Goal: Task Accomplishment & Management: Manage account settings

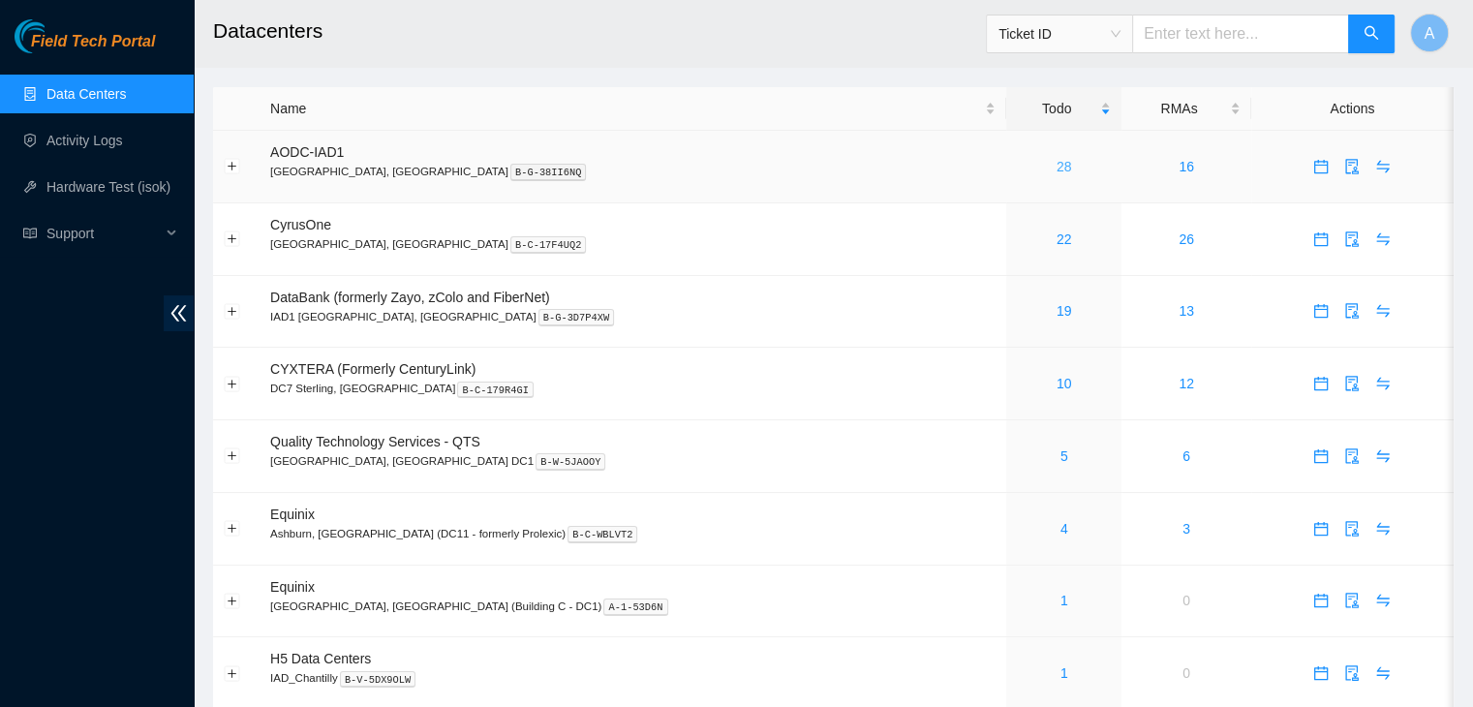
click at [1056, 162] on link "28" at bounding box center [1063, 166] width 15 height 15
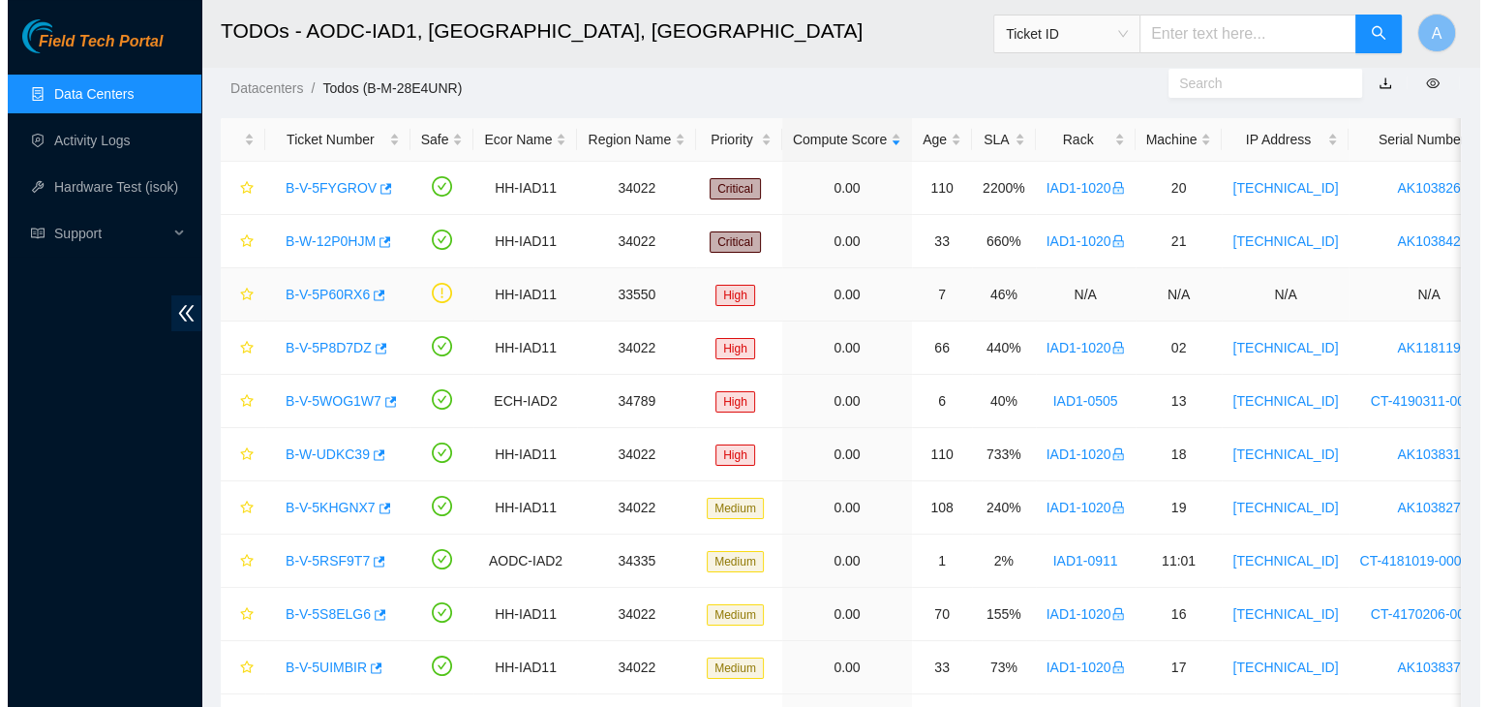
scroll to position [48, 0]
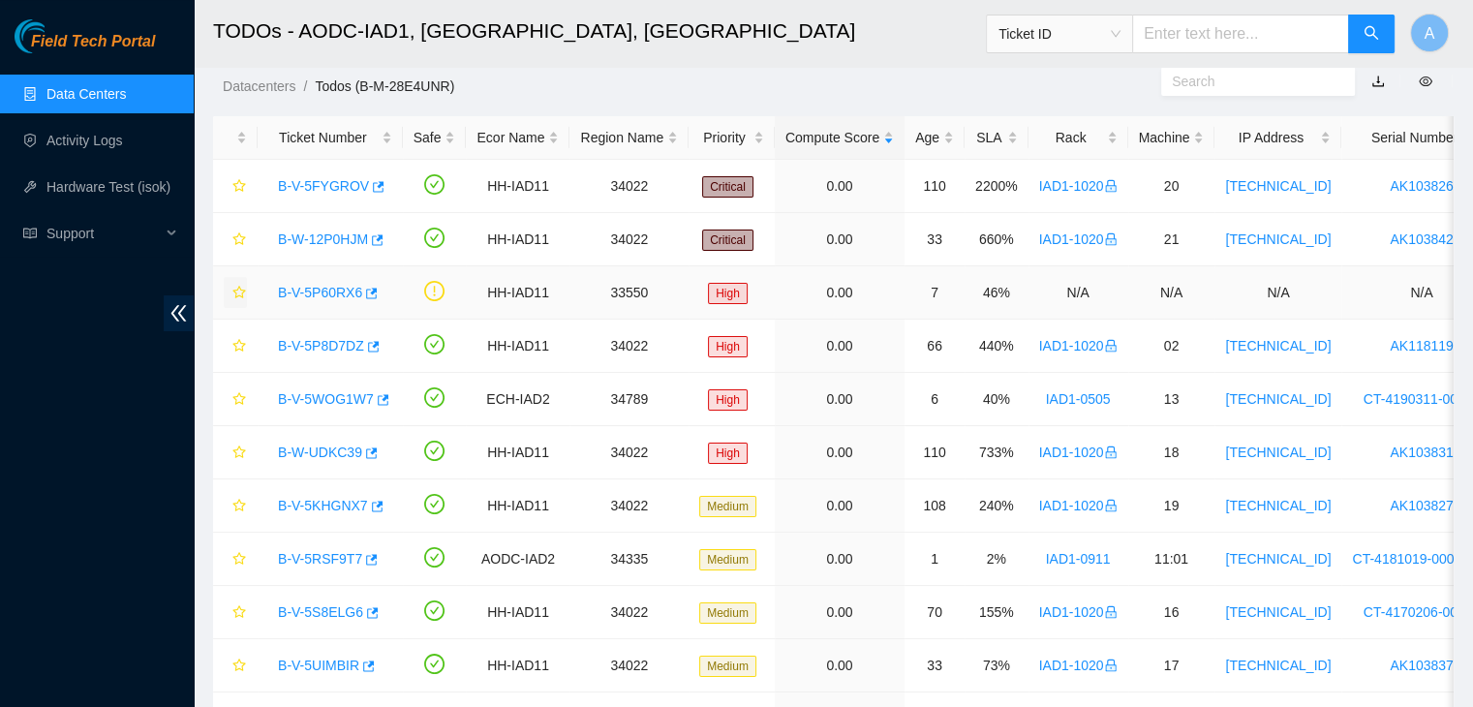
click at [245, 293] on icon "star" at bounding box center [239, 293] width 14 height 14
click at [345, 294] on link "B-V-5P60RX6" at bounding box center [320, 292] width 84 height 15
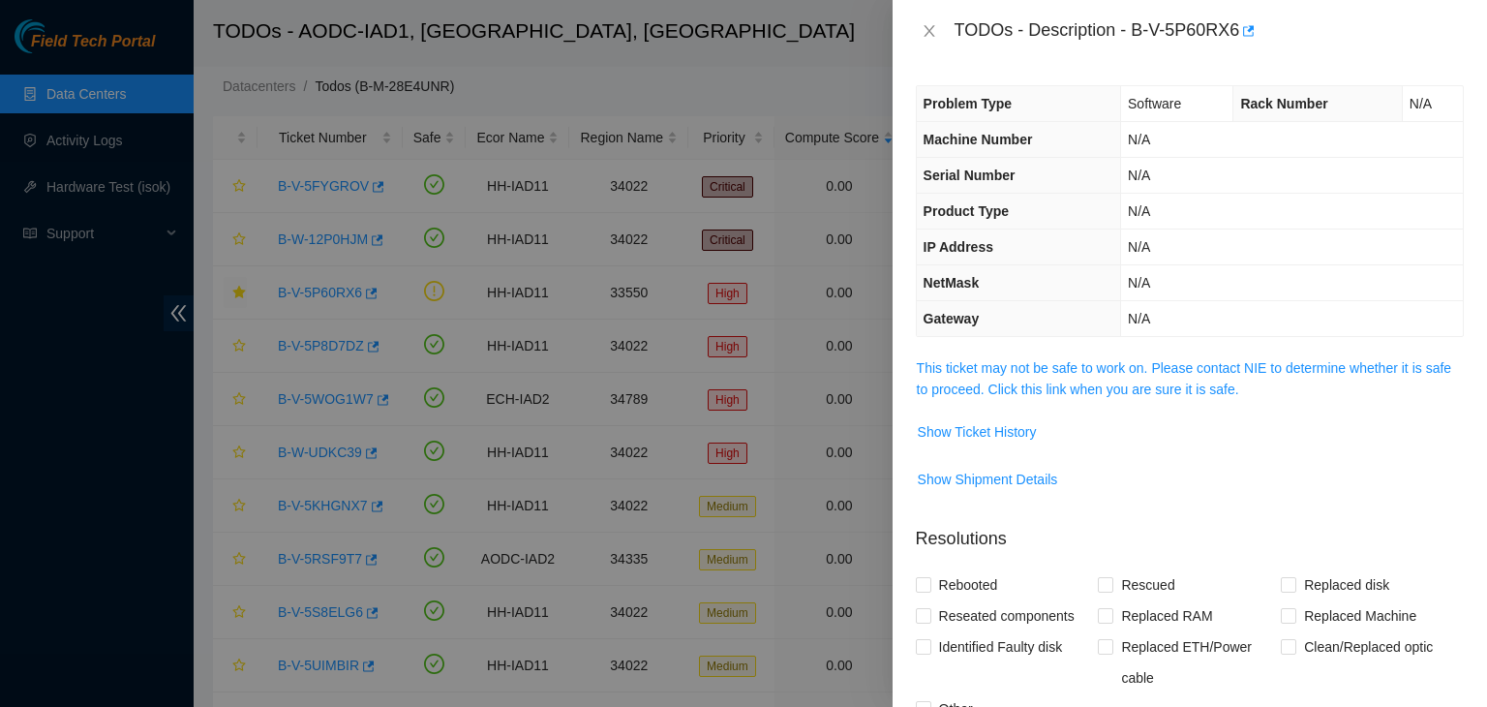
click at [1177, 377] on span "This ticket may not be safe to work on. Please contact NIE to determine whether…" at bounding box center [1190, 378] width 546 height 43
click at [1180, 370] on link "This ticket may not be safe to work on. Please contact NIE to determine whether…" at bounding box center [1184, 378] width 534 height 37
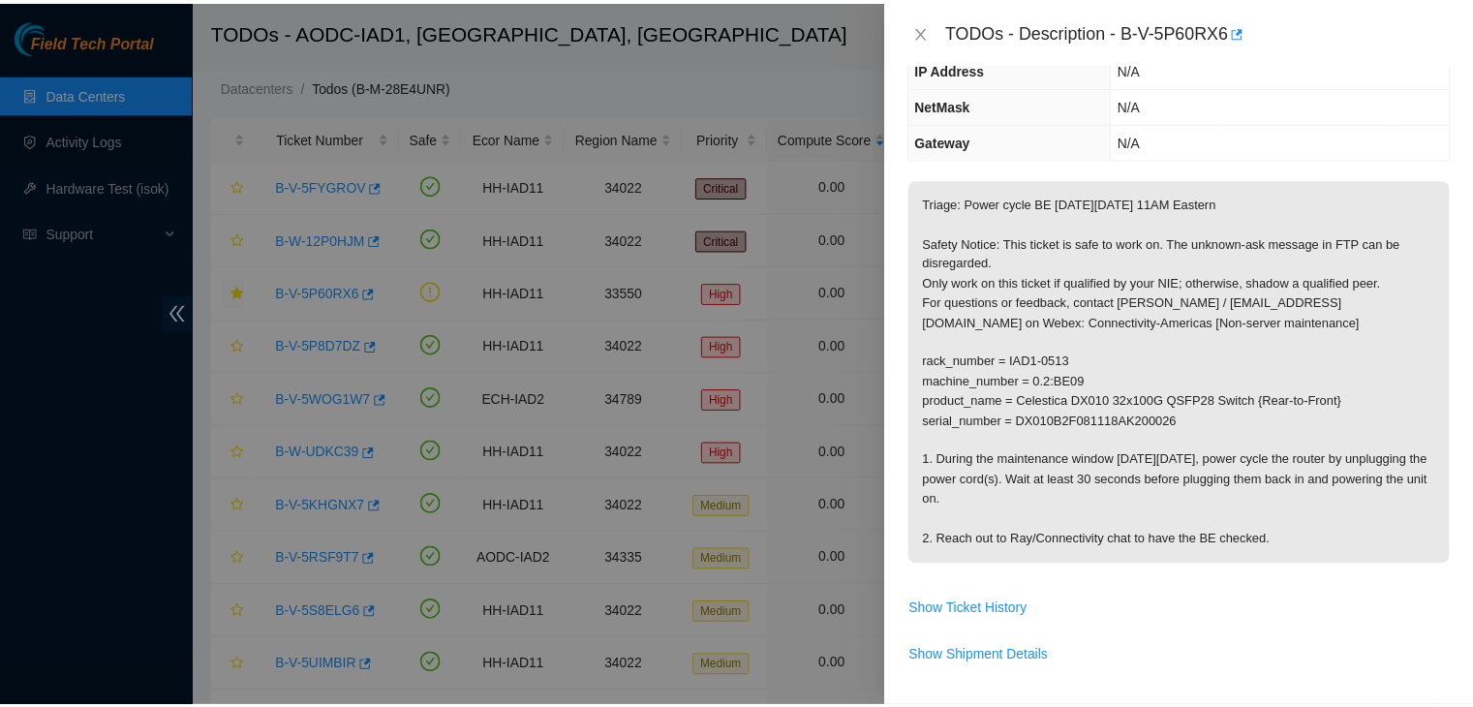
scroll to position [176, 0]
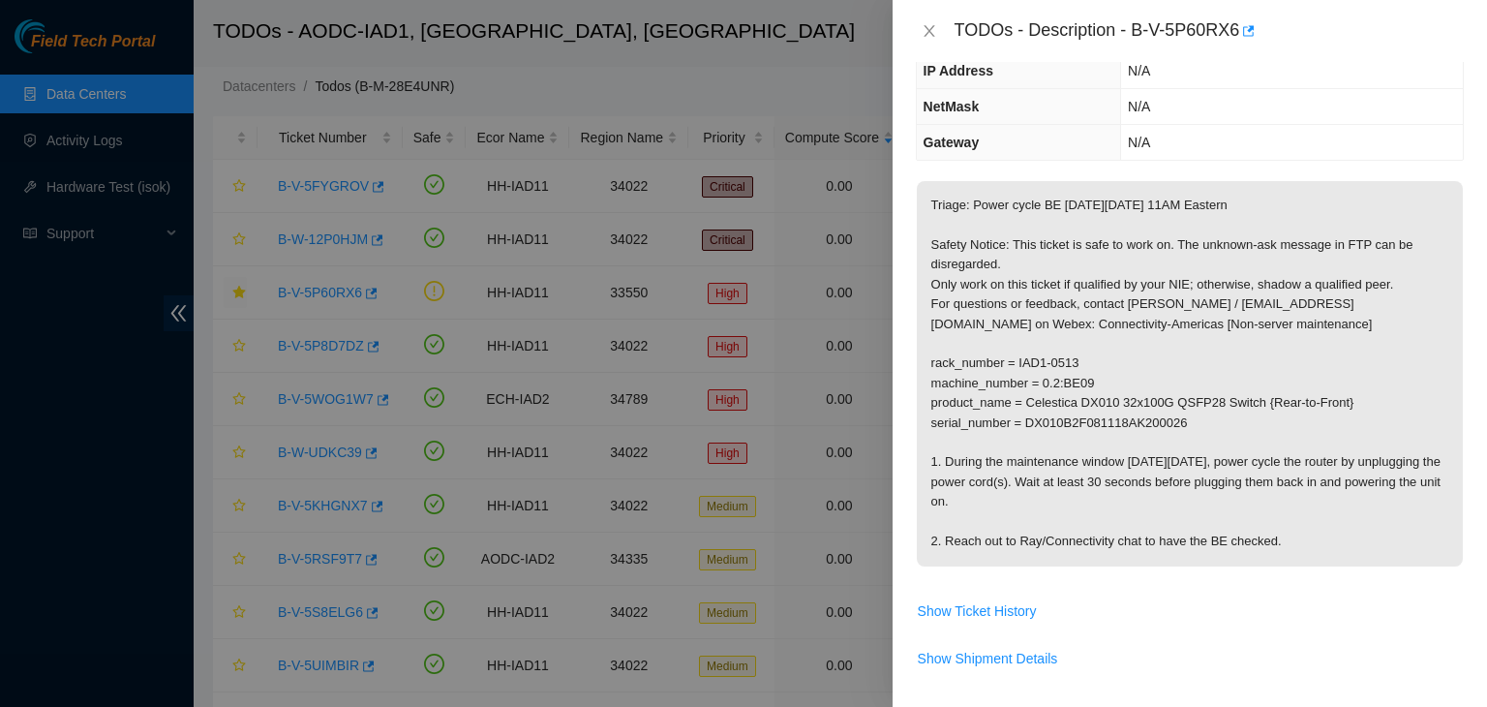
click at [1255, 32] on div "TODOs - Description - B-V-5P60RX6" at bounding box center [1209, 30] width 509 height 31
click at [1248, 32] on icon "button" at bounding box center [1247, 31] width 14 height 14
click at [932, 36] on icon "close" at bounding box center [929, 30] width 15 height 15
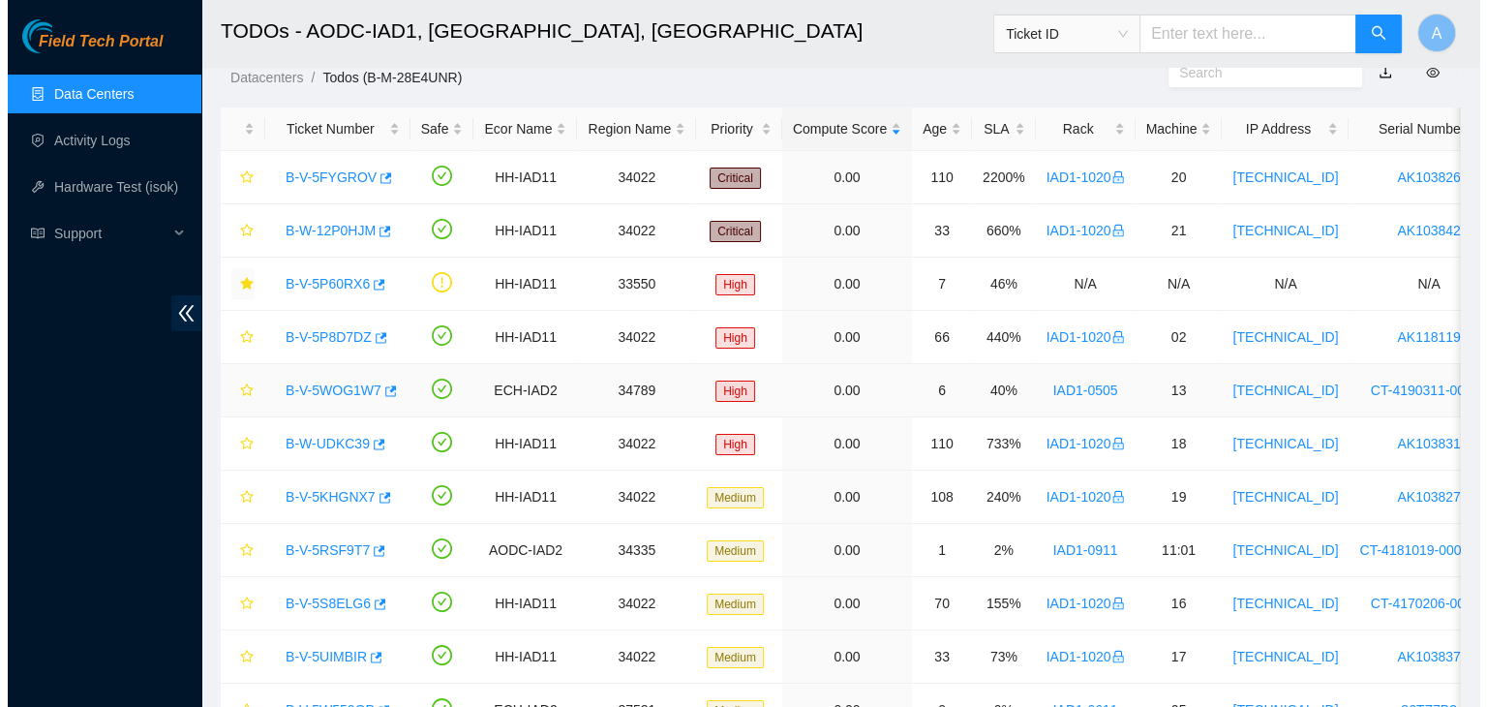
scroll to position [58, 0]
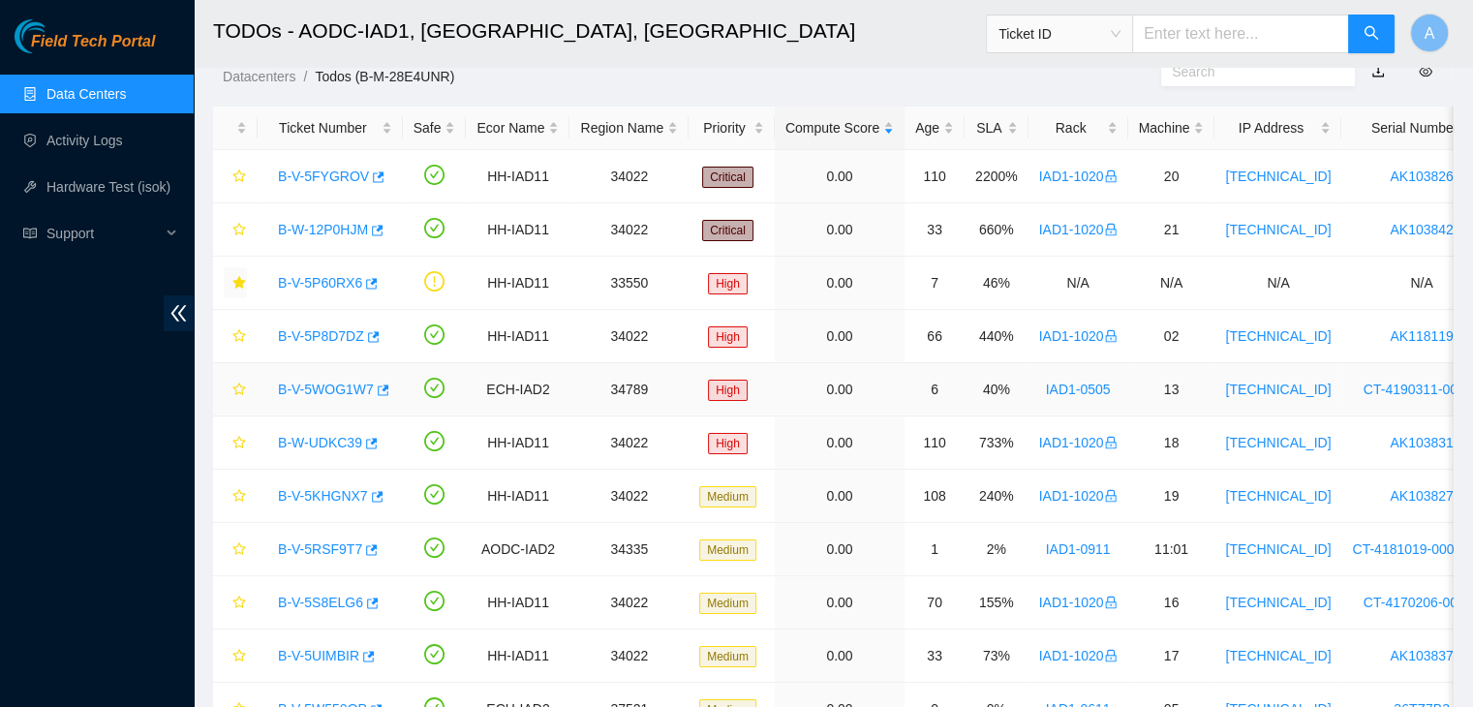
click at [329, 389] on link "B-V-5WOG1W7" at bounding box center [326, 389] width 96 height 15
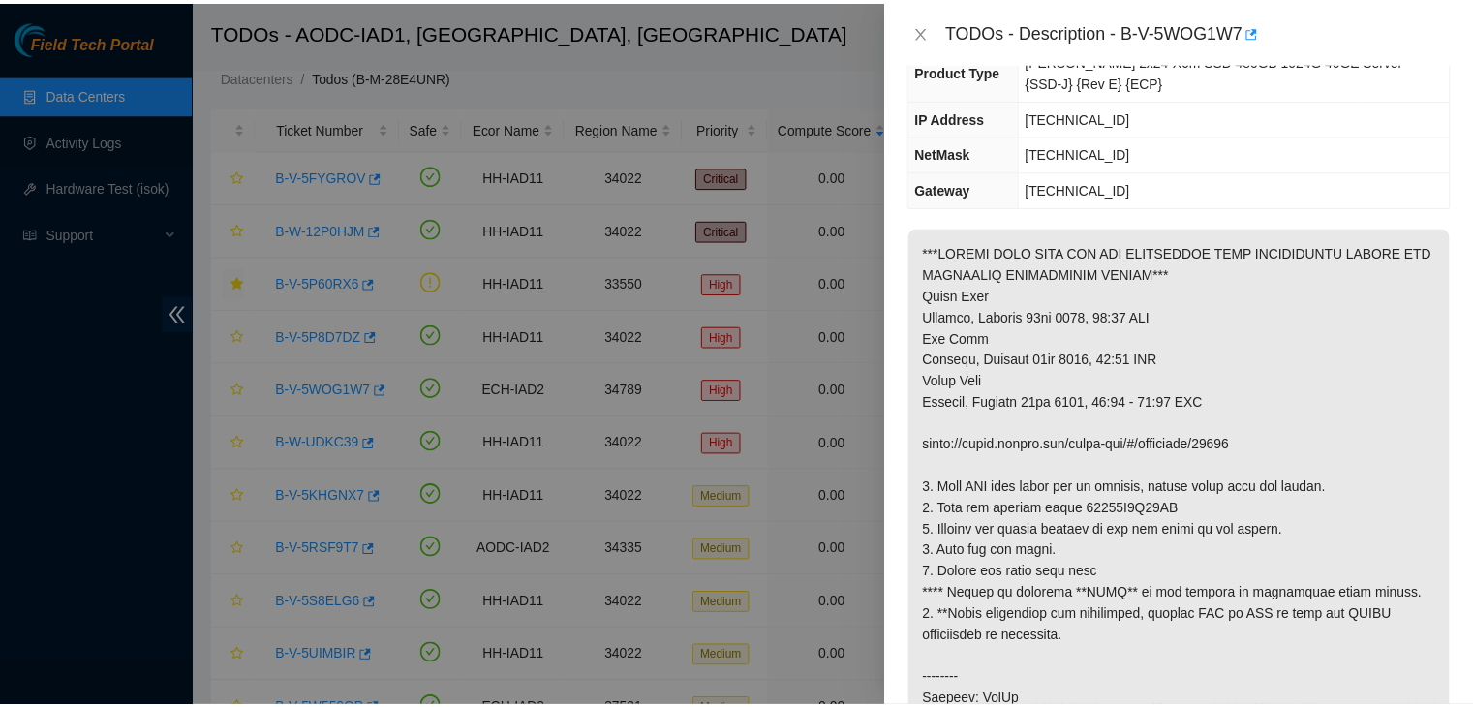
scroll to position [197, 0]
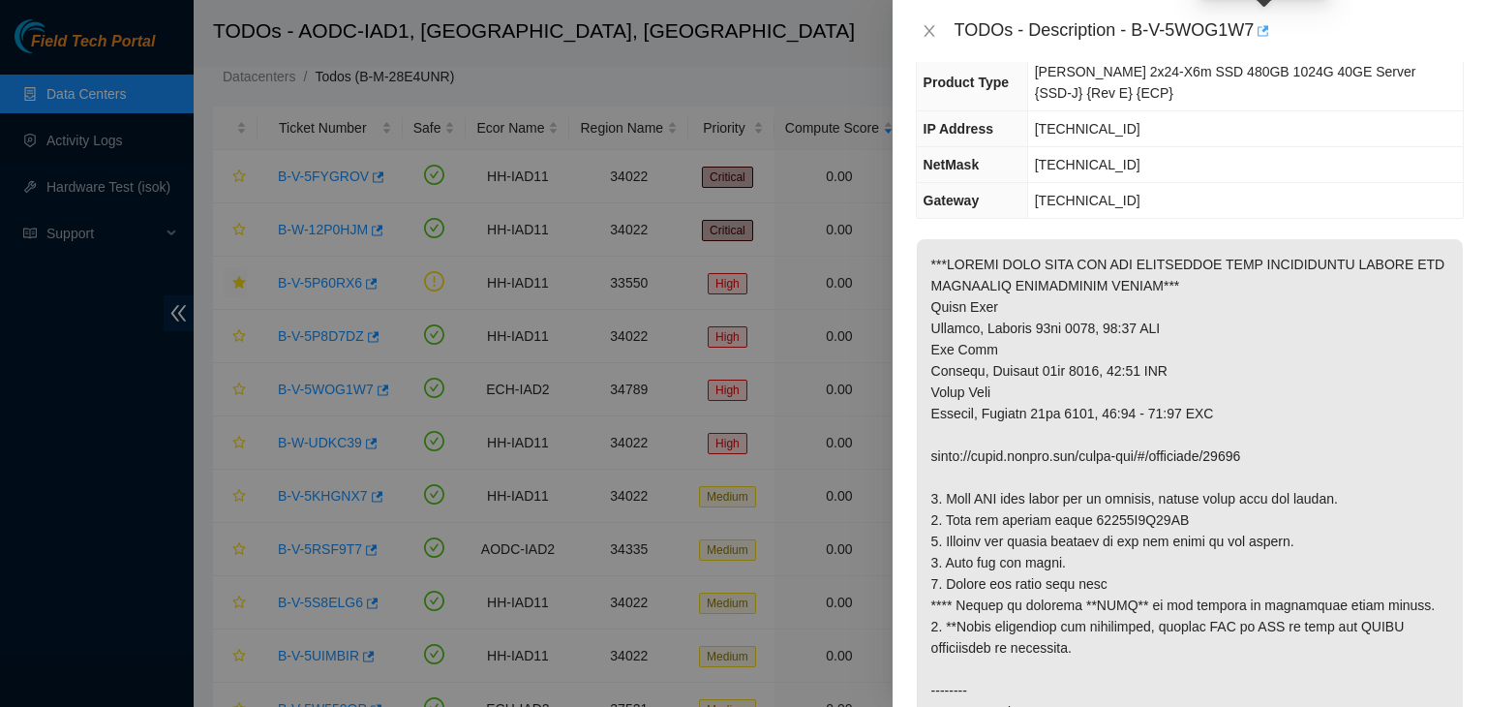
click at [1268, 32] on icon "button" at bounding box center [1262, 31] width 14 height 14
click at [926, 25] on icon "close" at bounding box center [929, 30] width 15 height 15
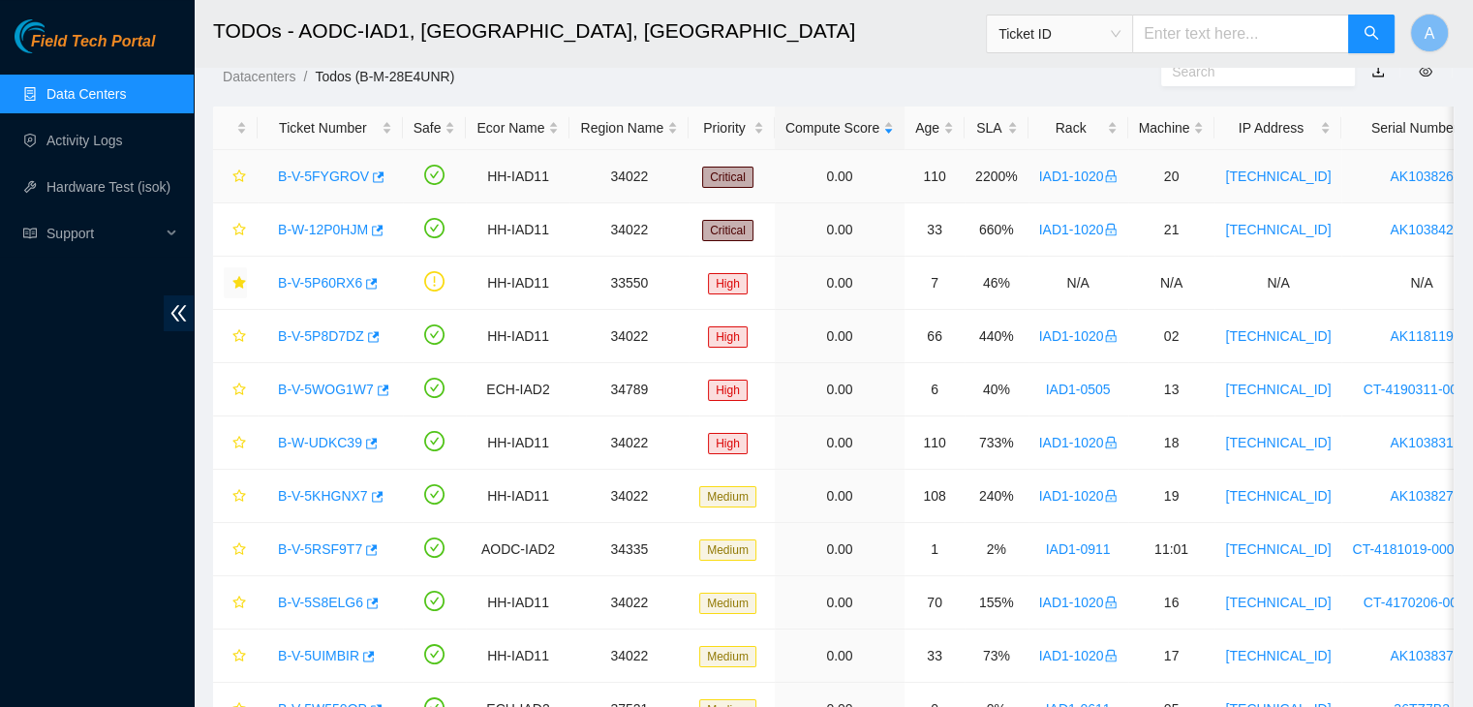
scroll to position [229, 0]
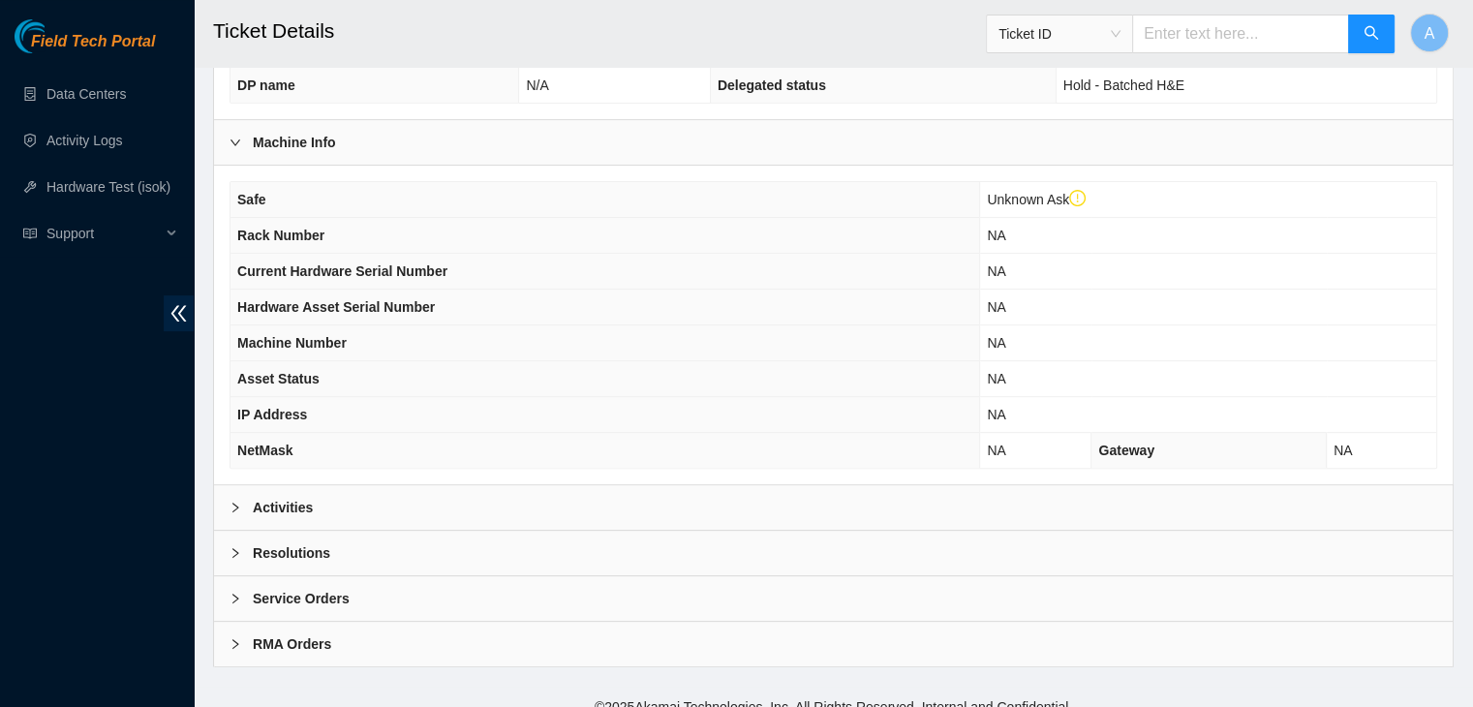
scroll to position [638, 0]
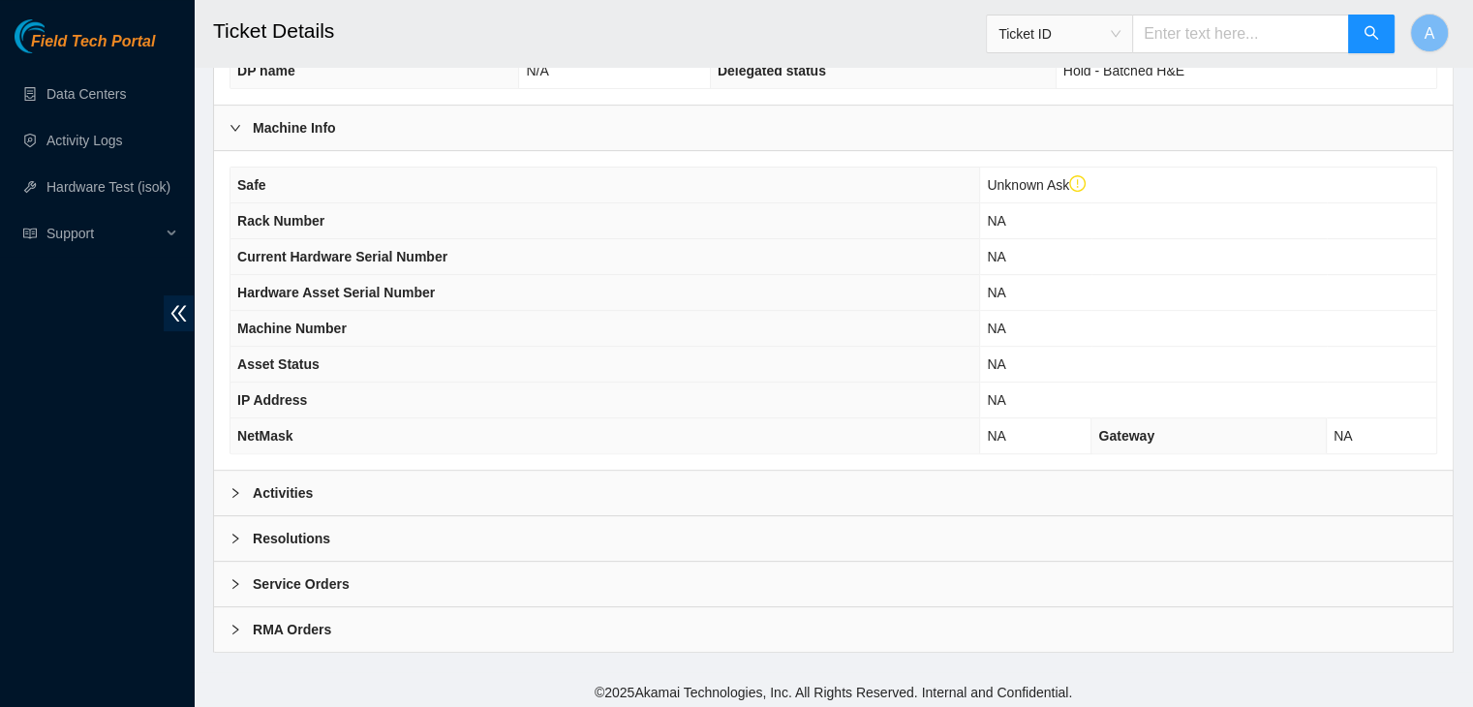
click at [947, 471] on div "Activities" at bounding box center [833, 493] width 1238 height 45
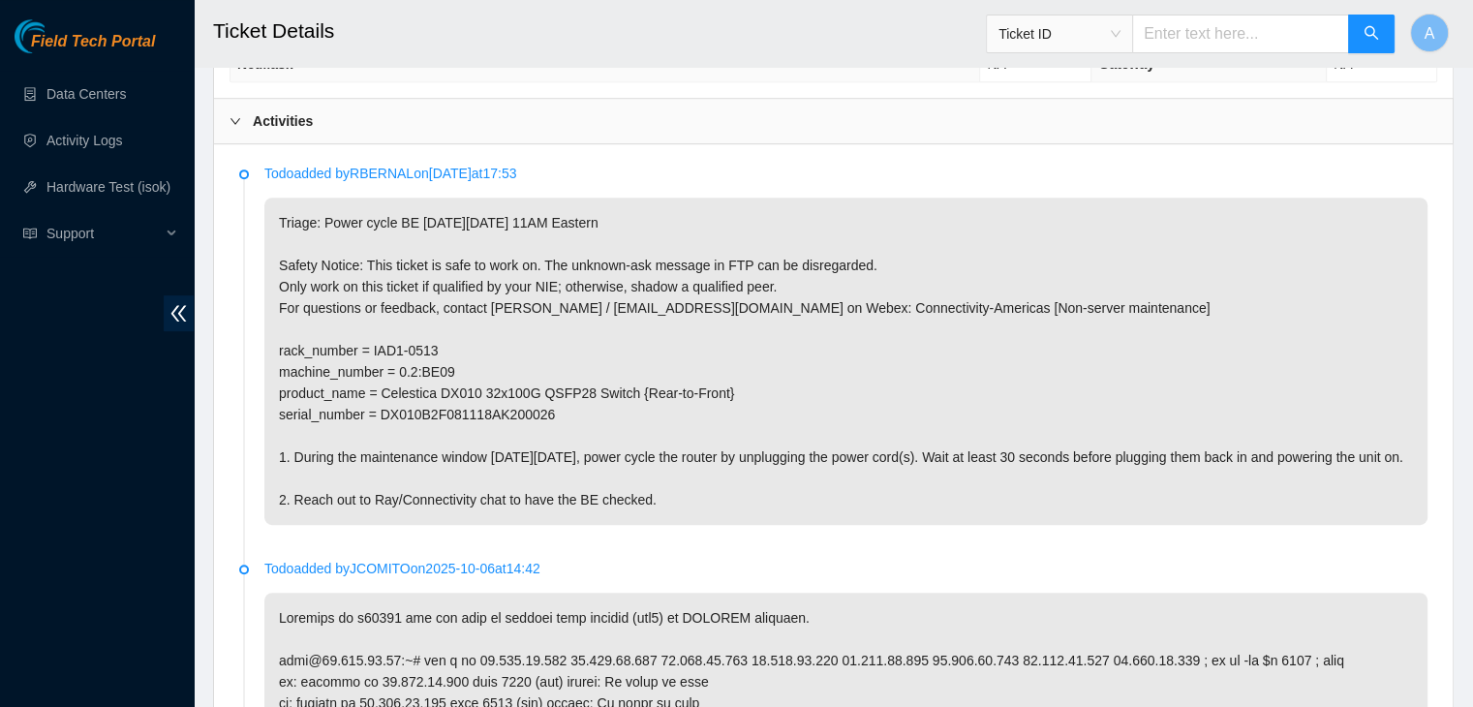
scroll to position [1023, 0]
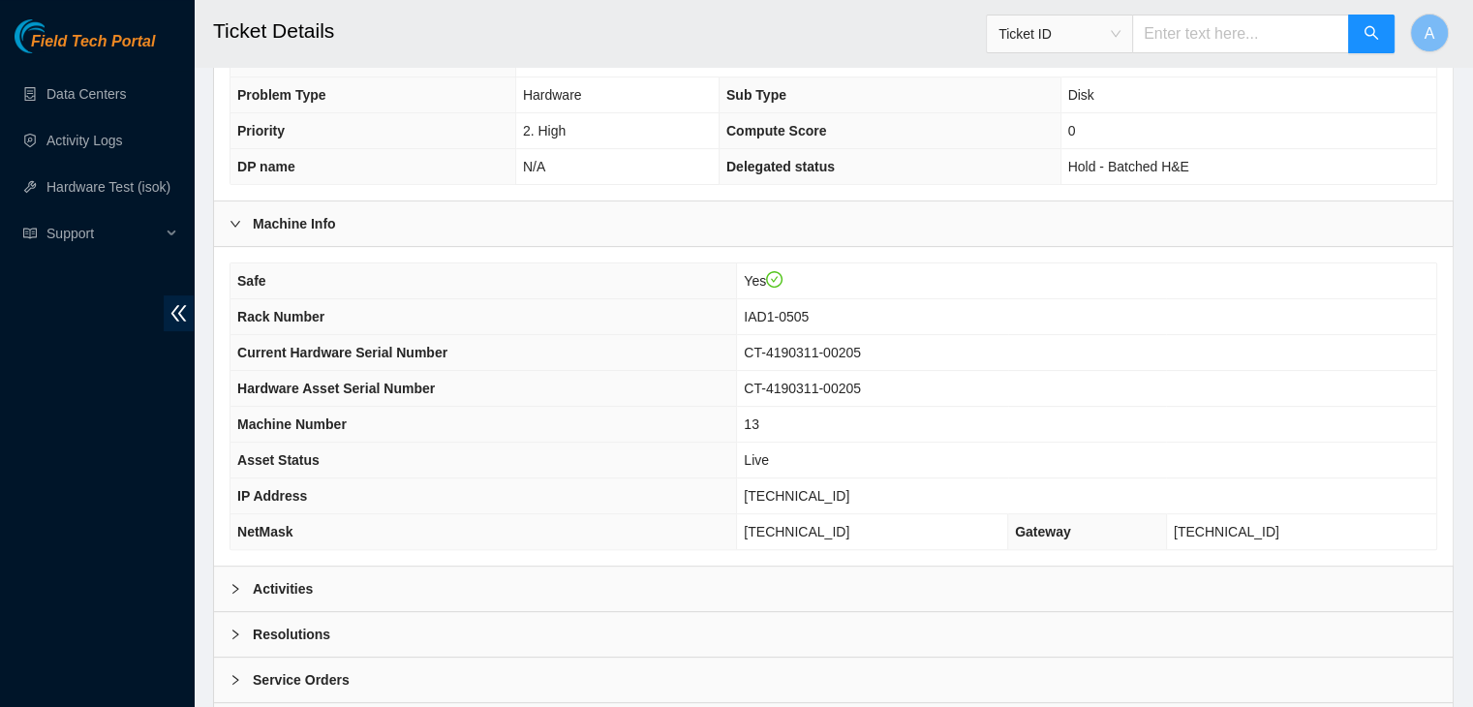
scroll to position [519, 0]
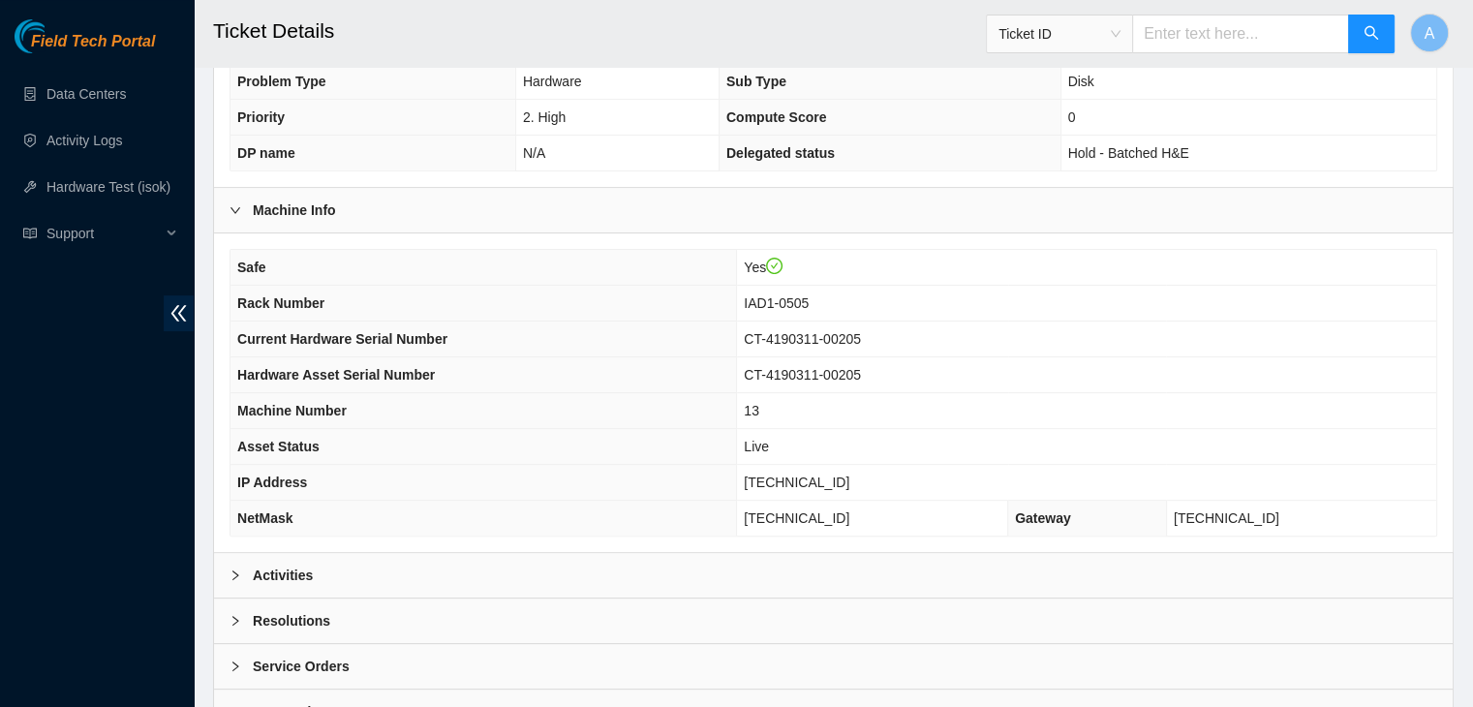
click at [1007, 553] on div "Activities" at bounding box center [833, 575] width 1238 height 45
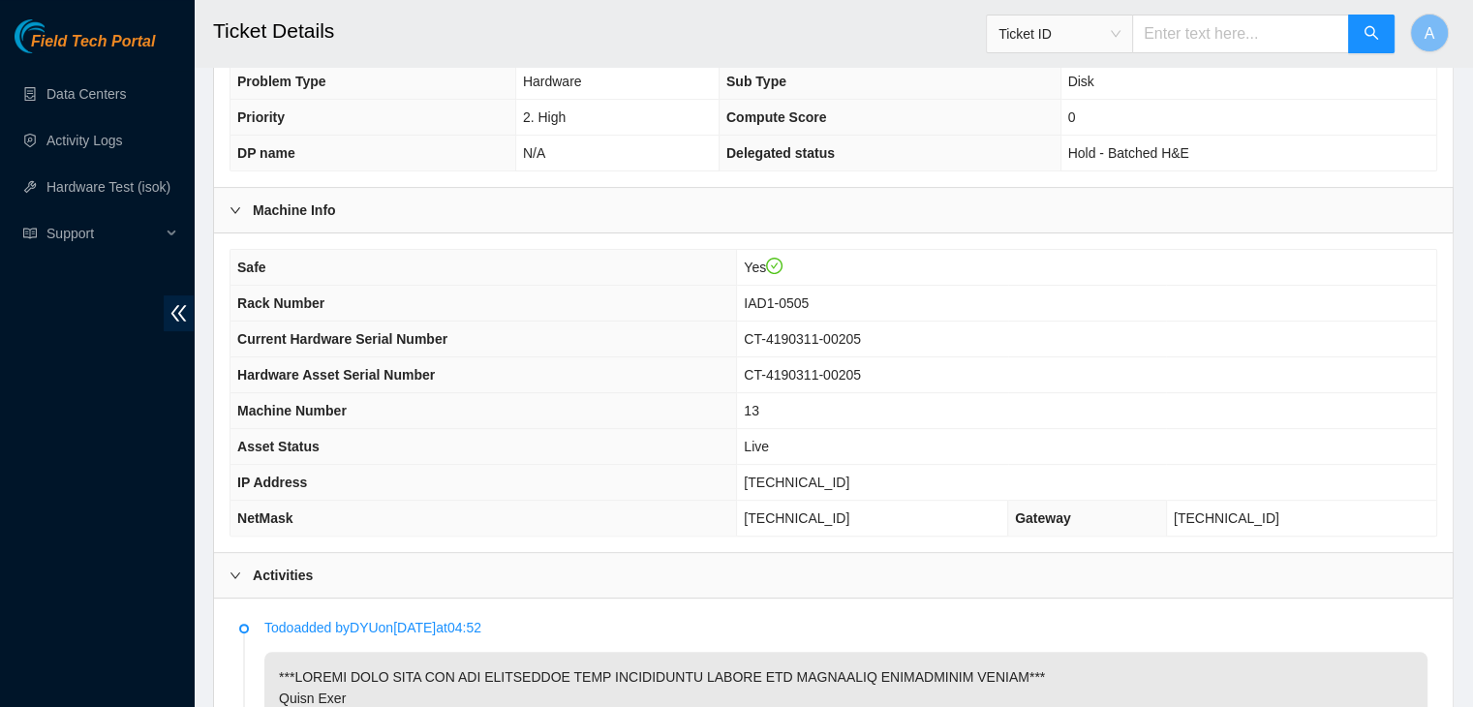
scroll to position [909, 0]
